Goal: Information Seeking & Learning: Learn about a topic

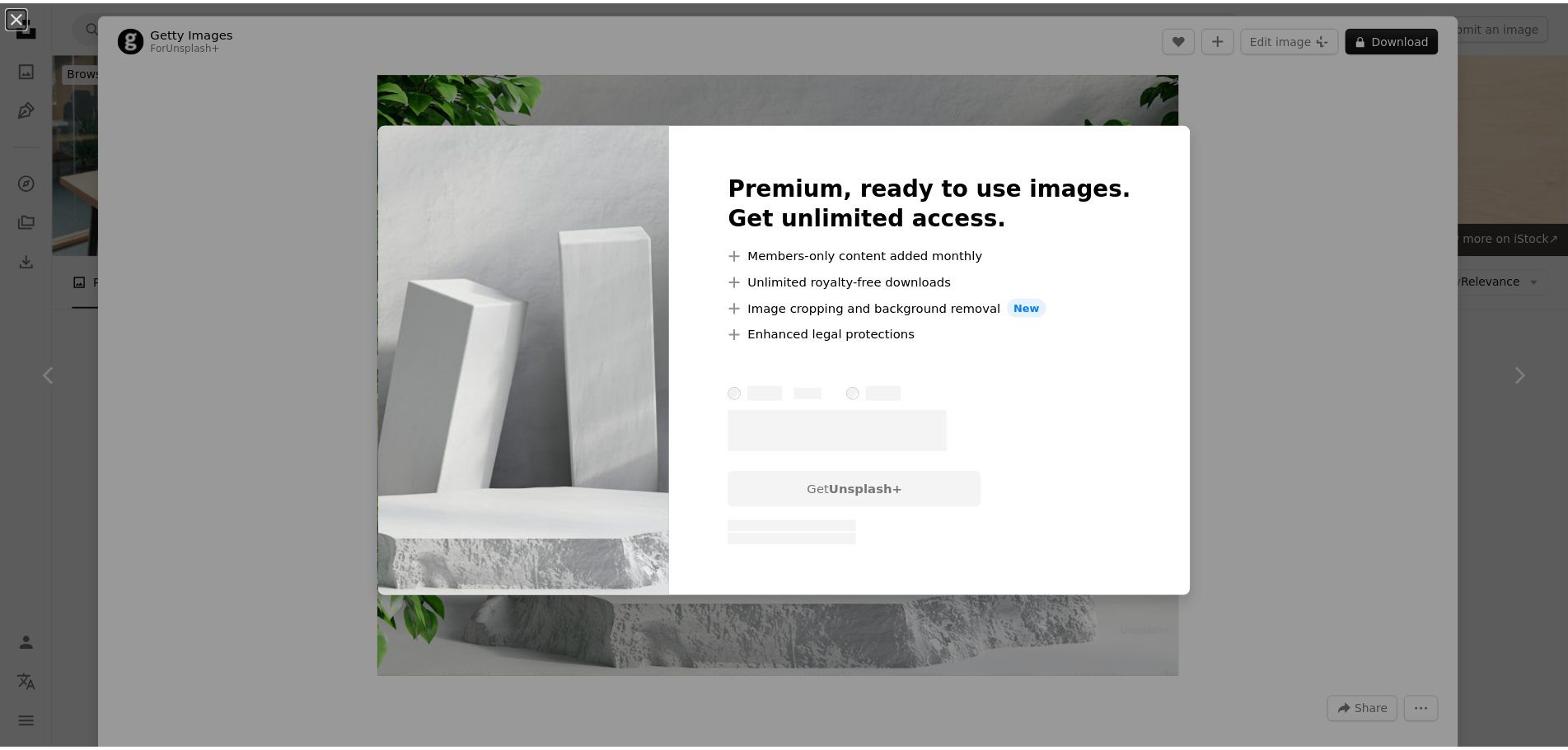
scroll to position [577, 0]
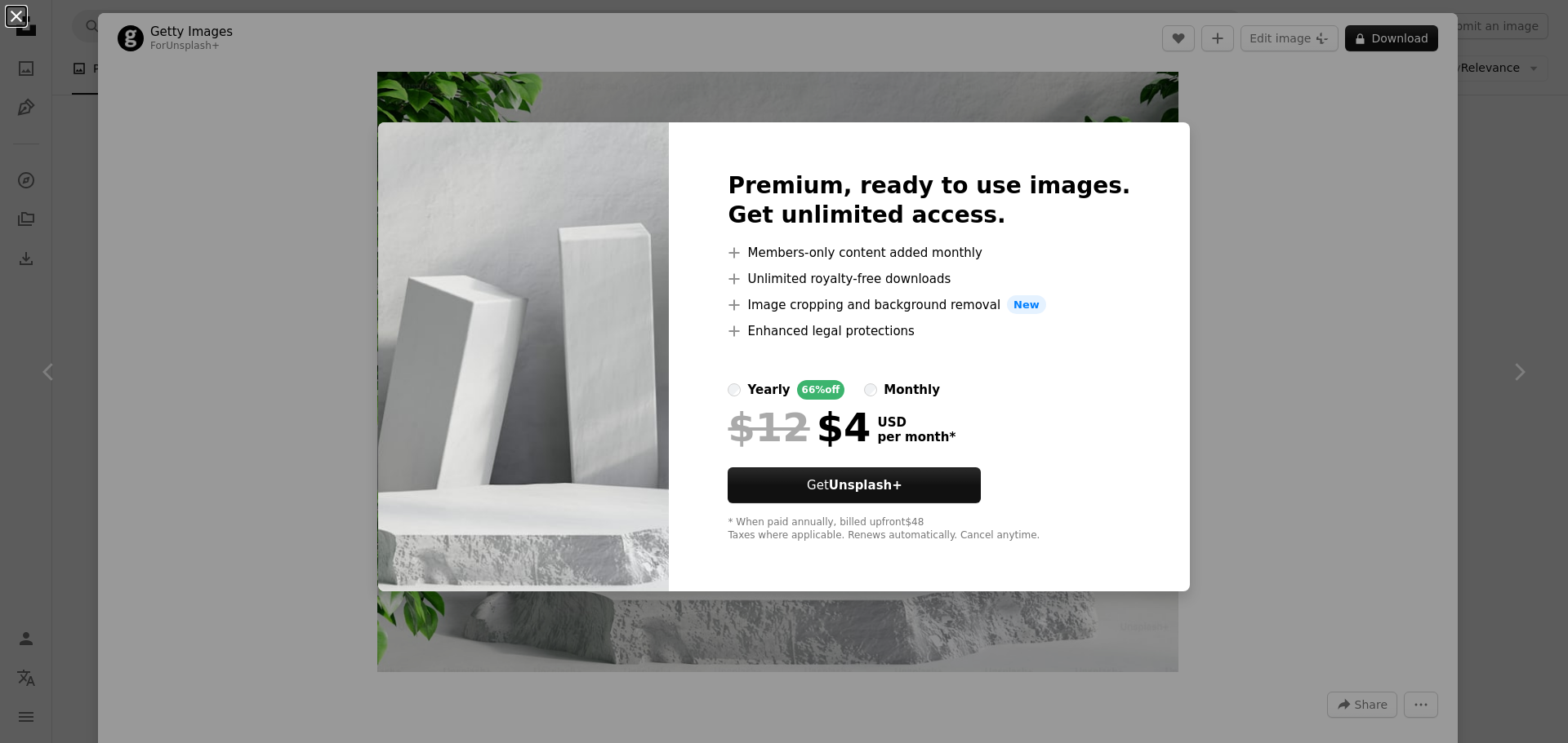
click at [19, 21] on button "An X shape" at bounding box center [16, 16] width 20 height 20
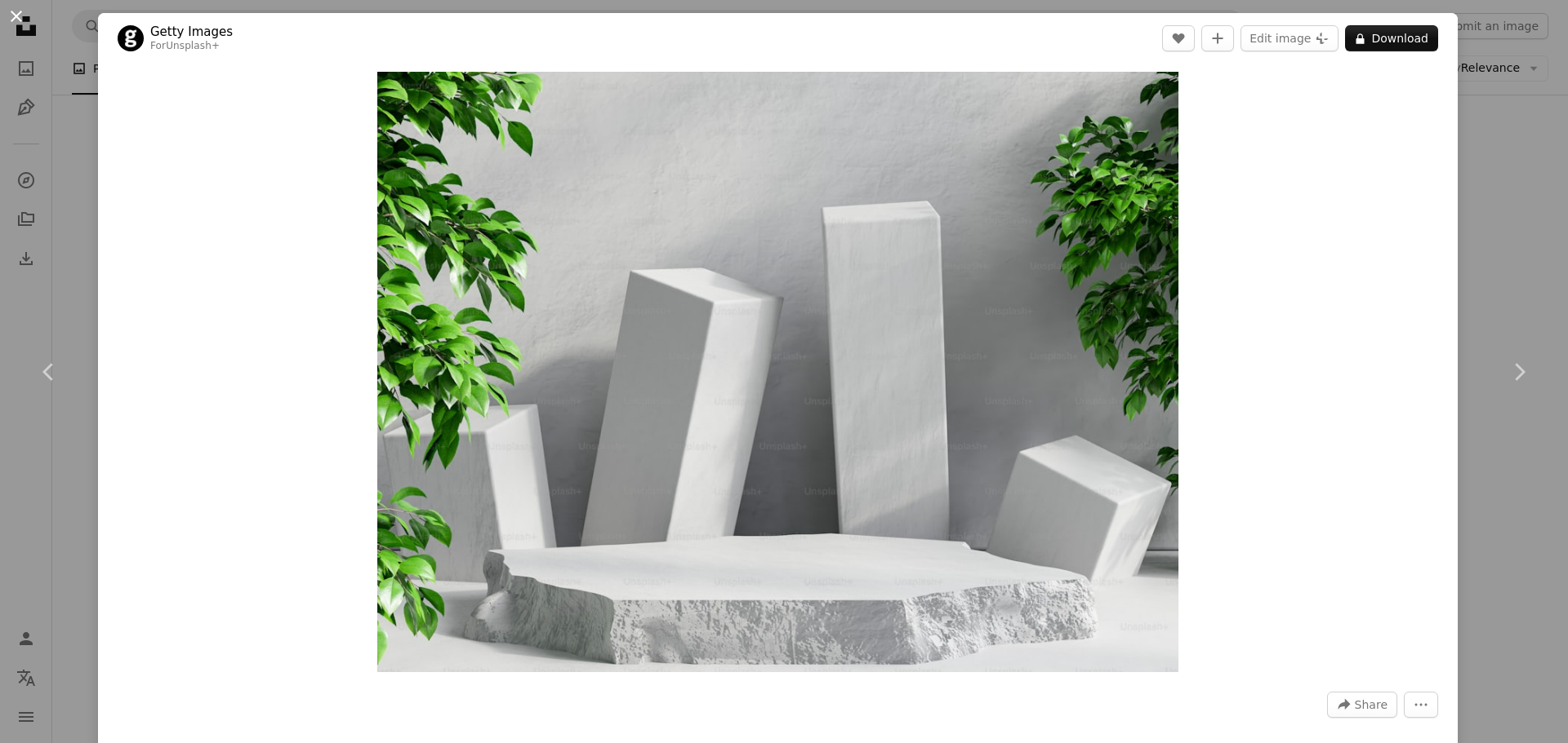
click at [19, 17] on button "An X shape" at bounding box center [16, 16] width 20 height 20
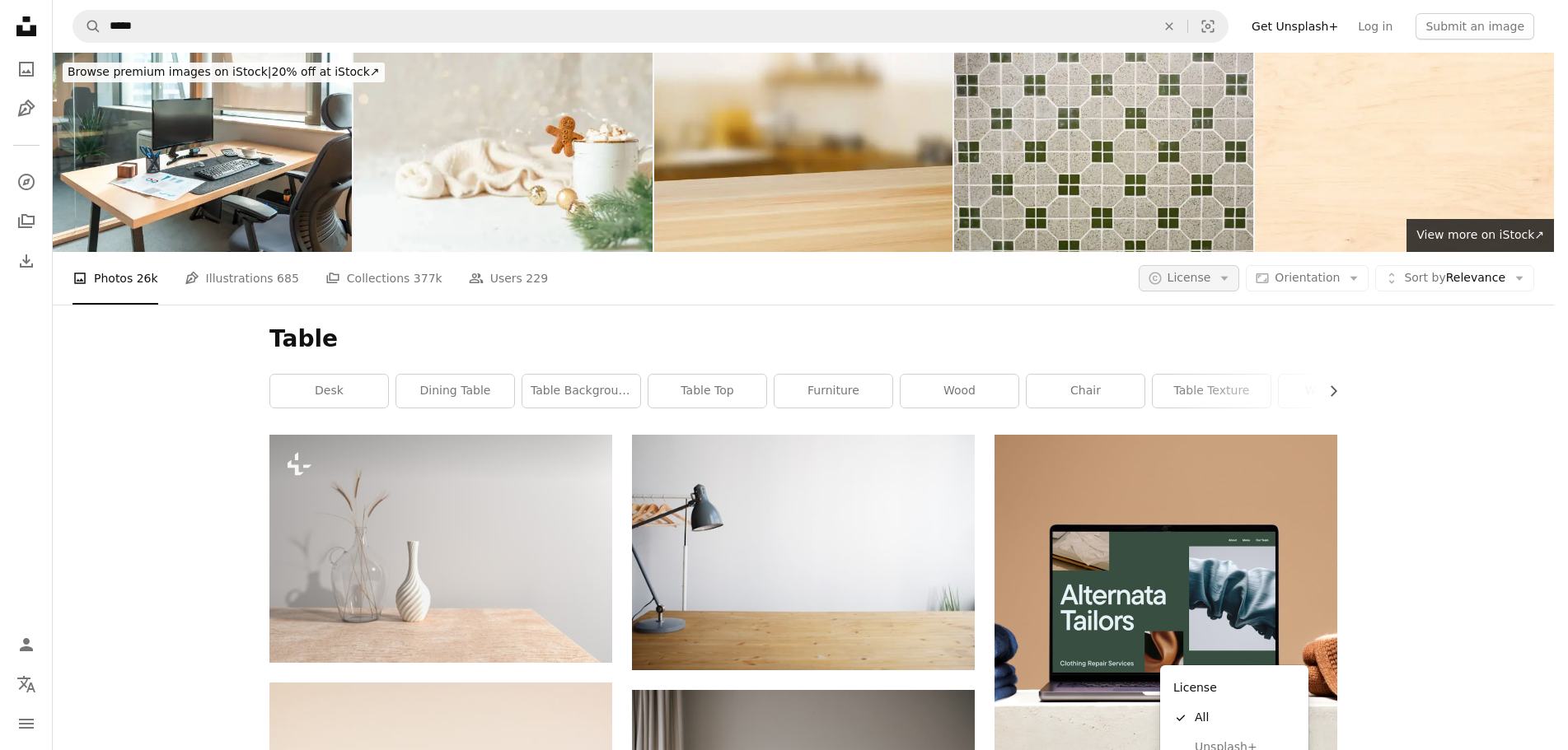
scroll to position [577, 0]
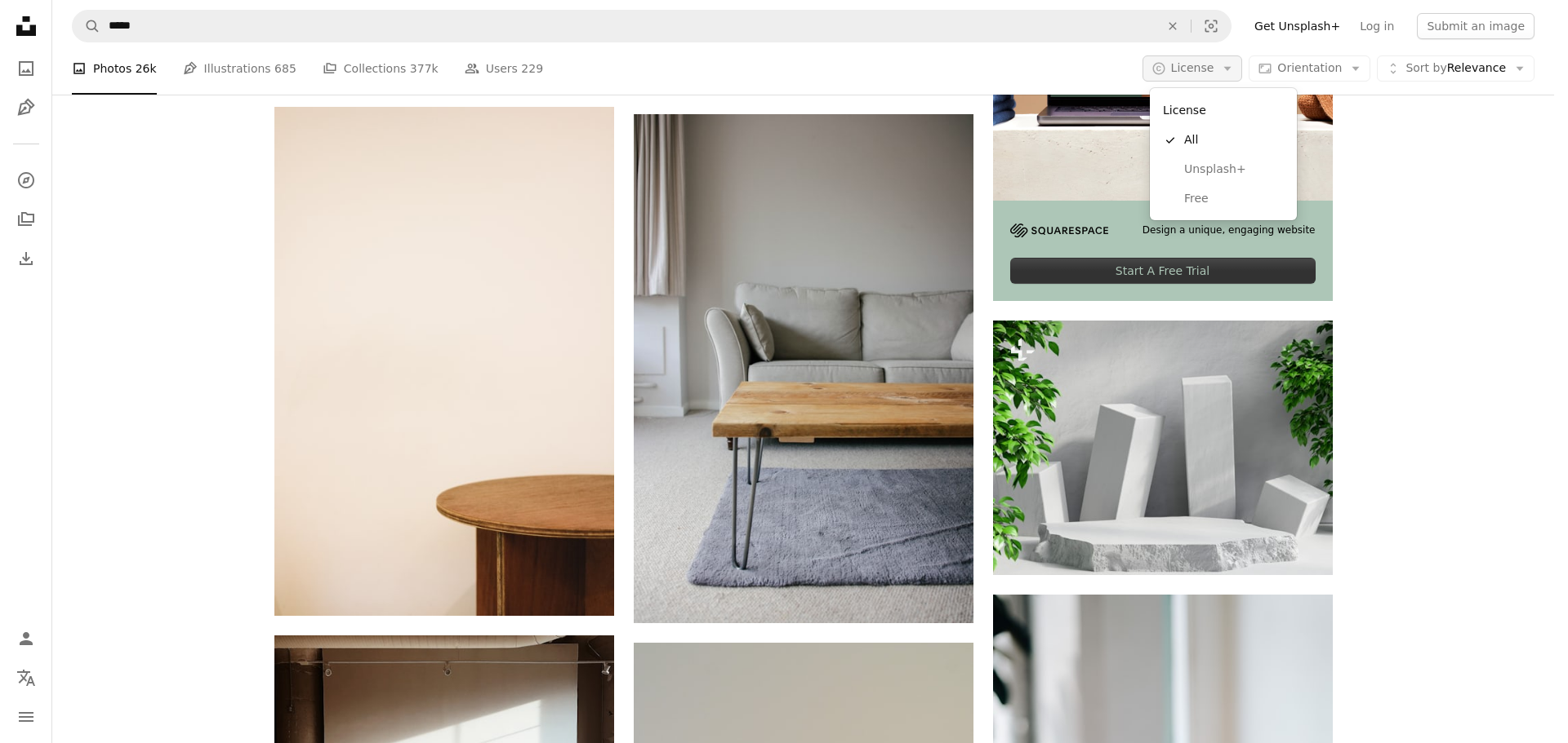
click at [1230, 71] on icon "Arrow down" at bounding box center [1227, 69] width 15 height 15
click at [1207, 204] on span "Free" at bounding box center [1233, 198] width 99 height 16
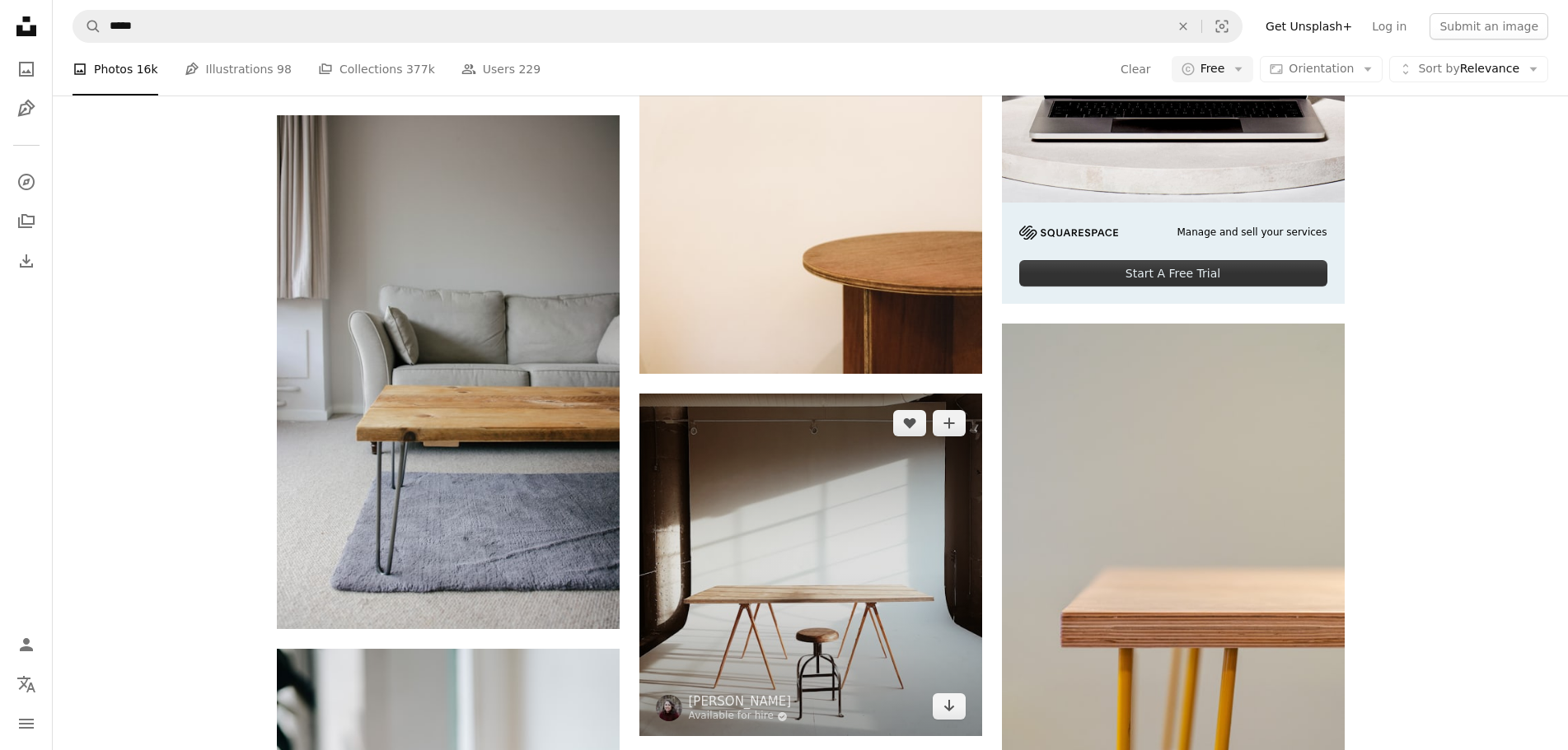
scroll to position [3213, 0]
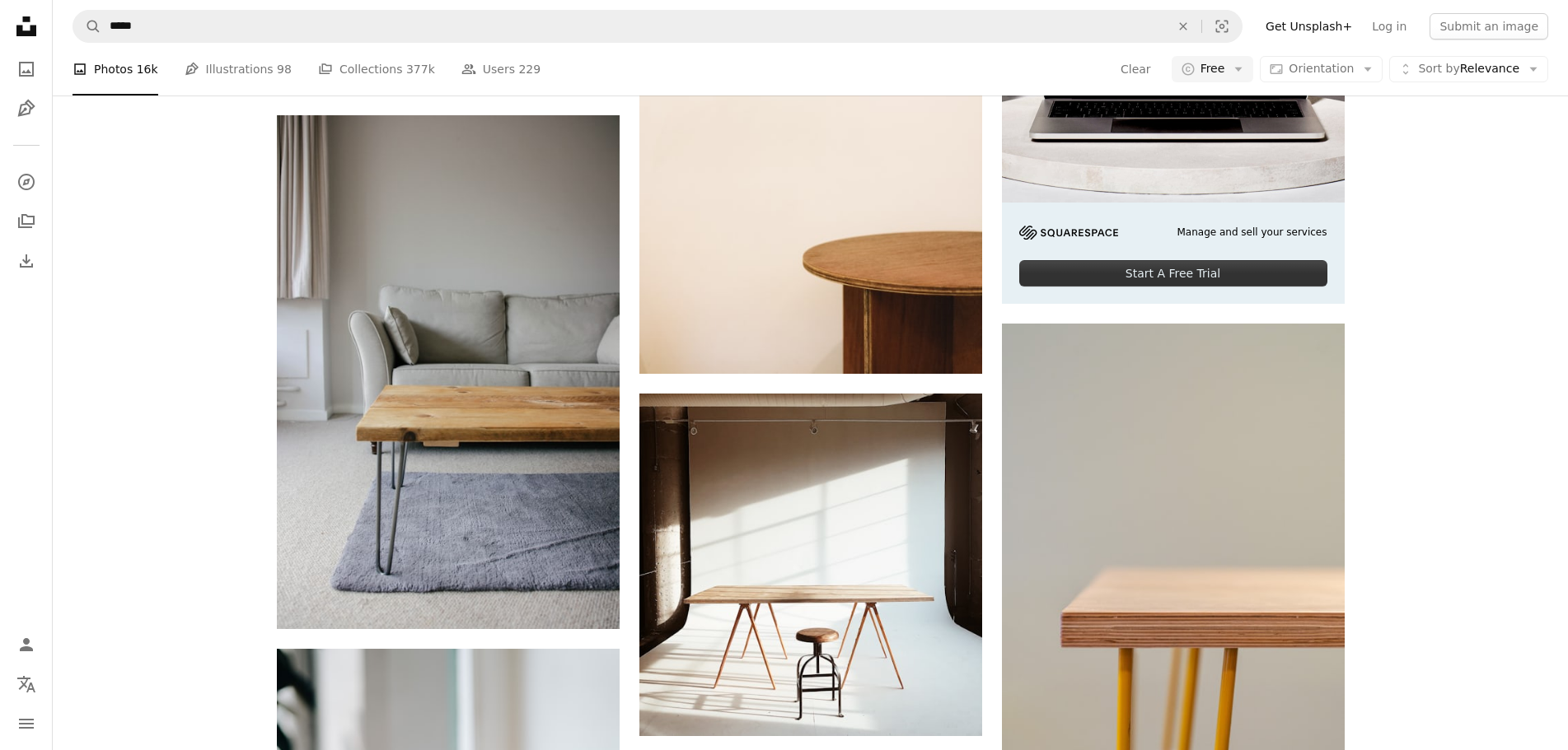
scroll to position [3213, 0]
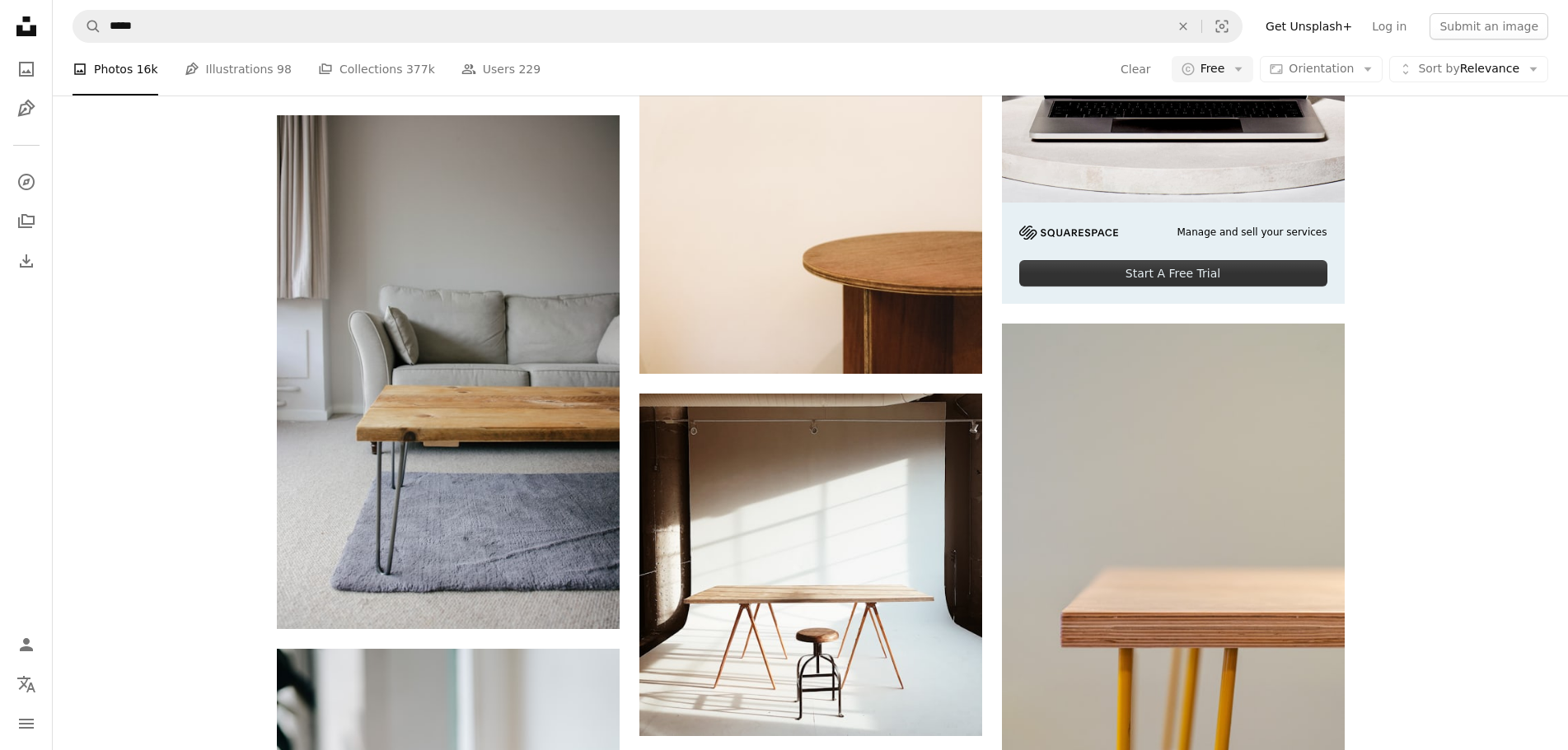
drag, startPoint x: 846, startPoint y: 285, endPoint x: 1455, endPoint y: 439, distance: 628.2
